Goal: Find specific page/section: Find specific page/section

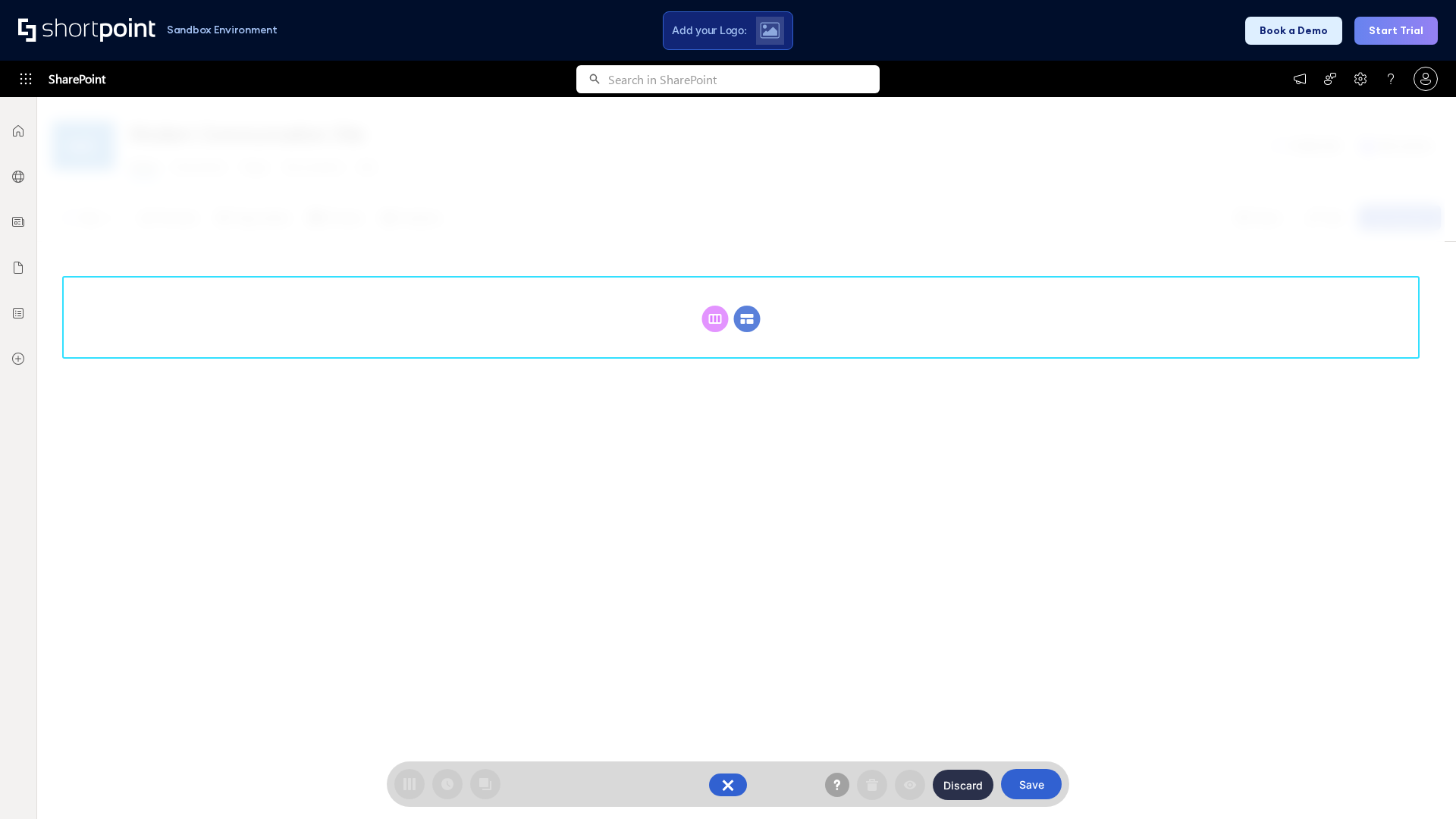
scroll to position [209, 0]
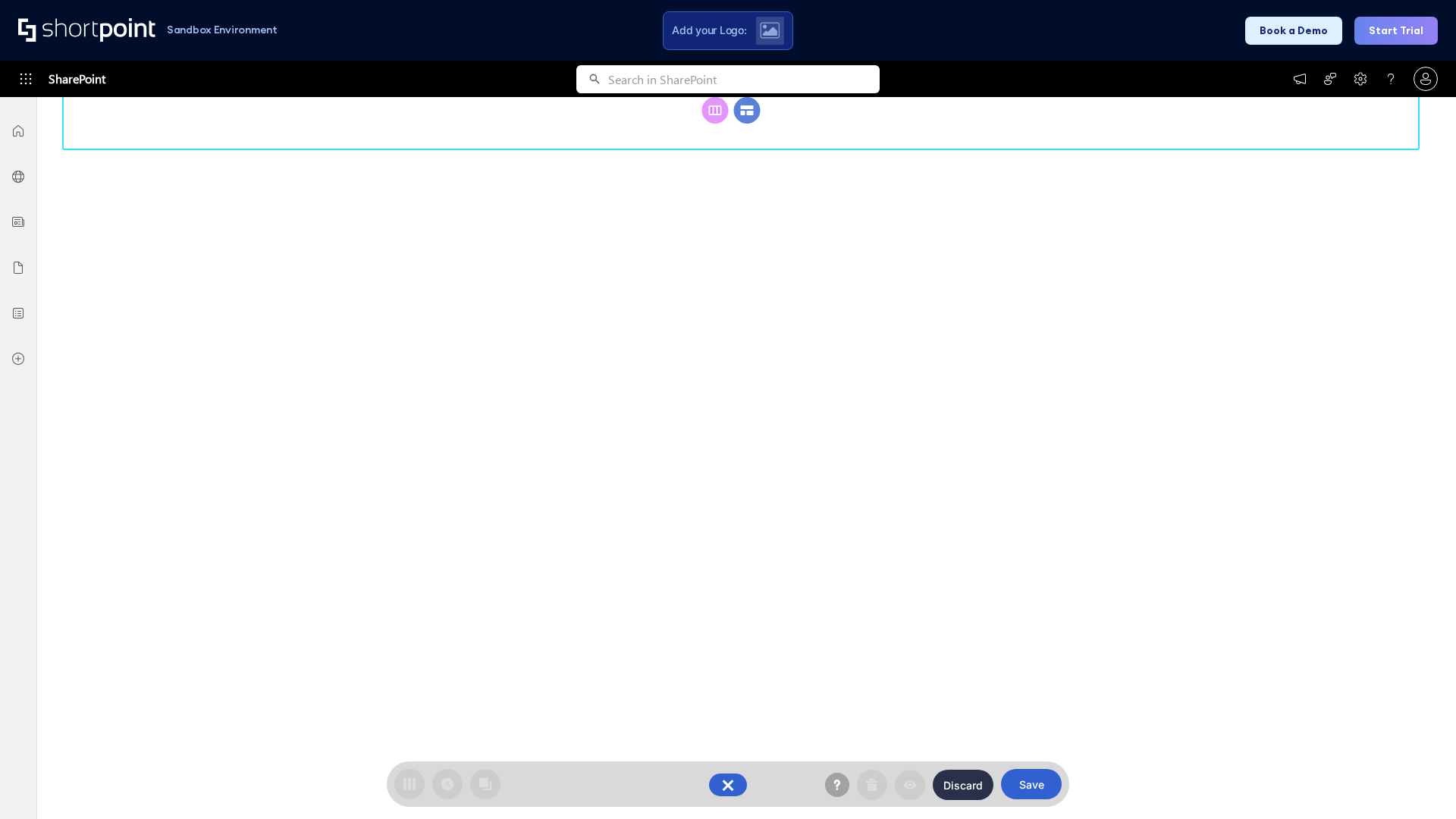
click at [747, 124] on circle at bounding box center [747, 111] width 26 height 26
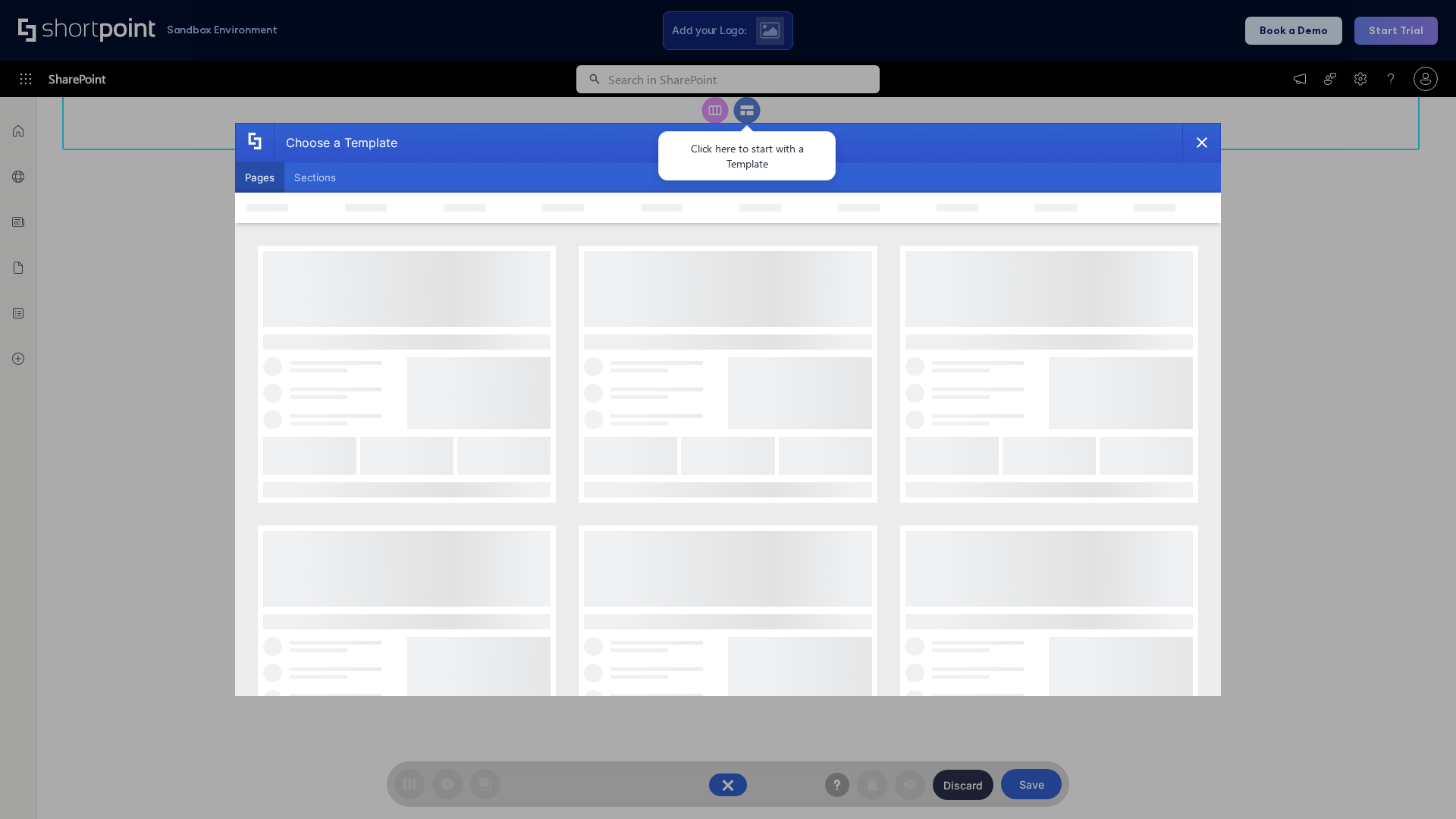
scroll to position [0, 0]
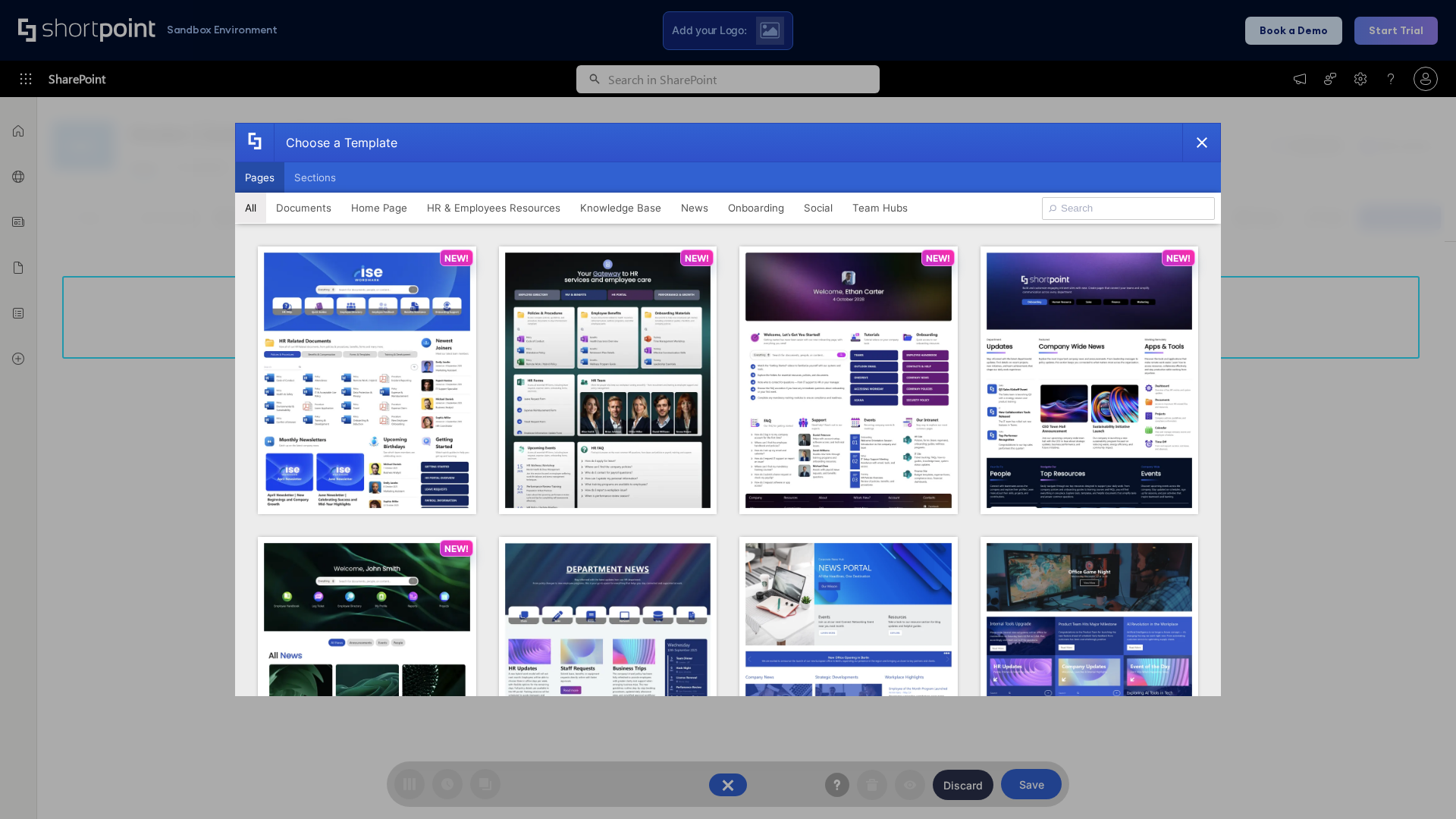
click at [259, 178] on button "Pages" at bounding box center [259, 177] width 49 height 30
type input "Team Hub 4"
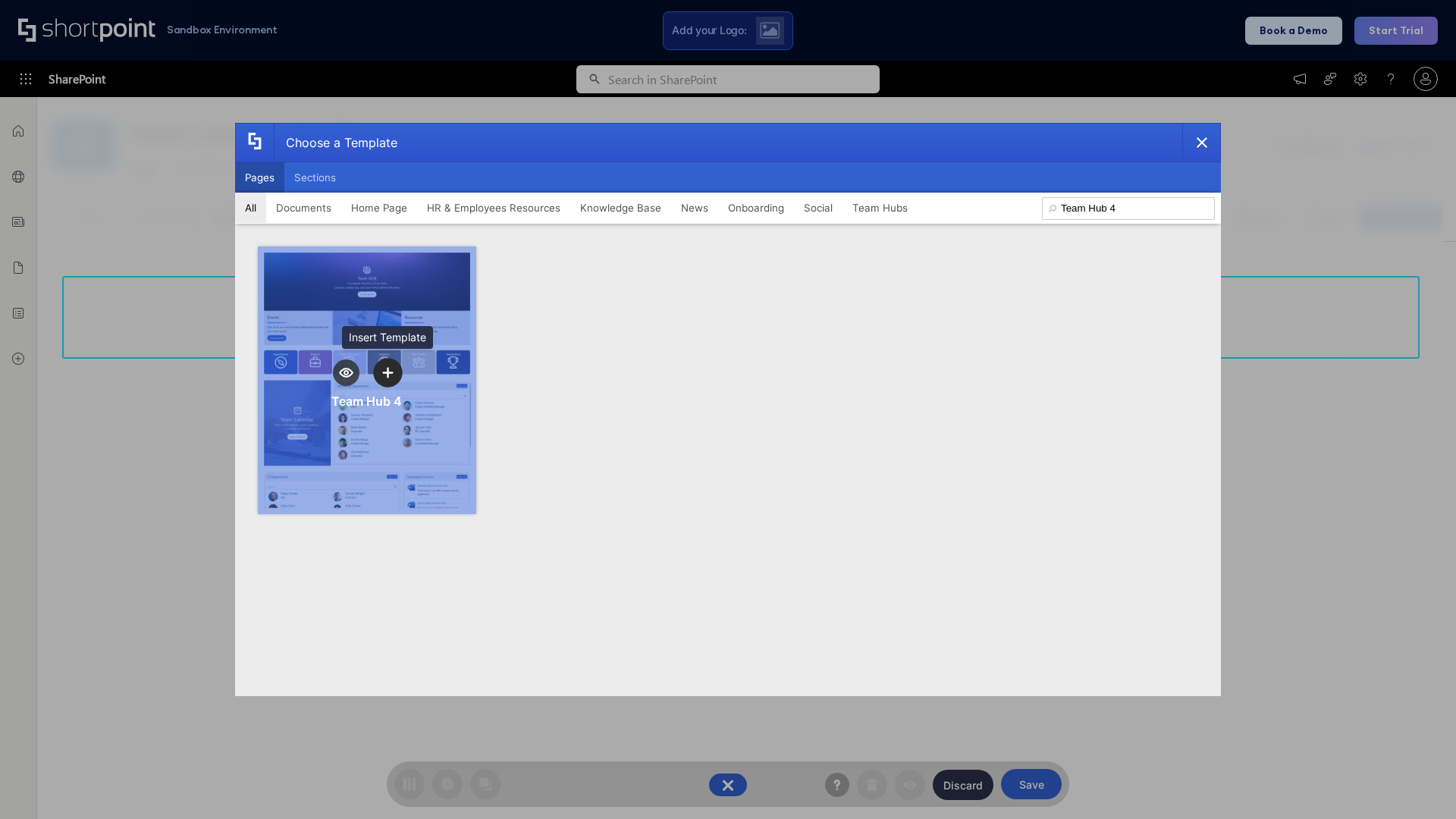
click at [388, 372] on icon "template selector" at bounding box center [388, 372] width 11 height 11
